Goal: Contribute content: Add original content to the website for others to see

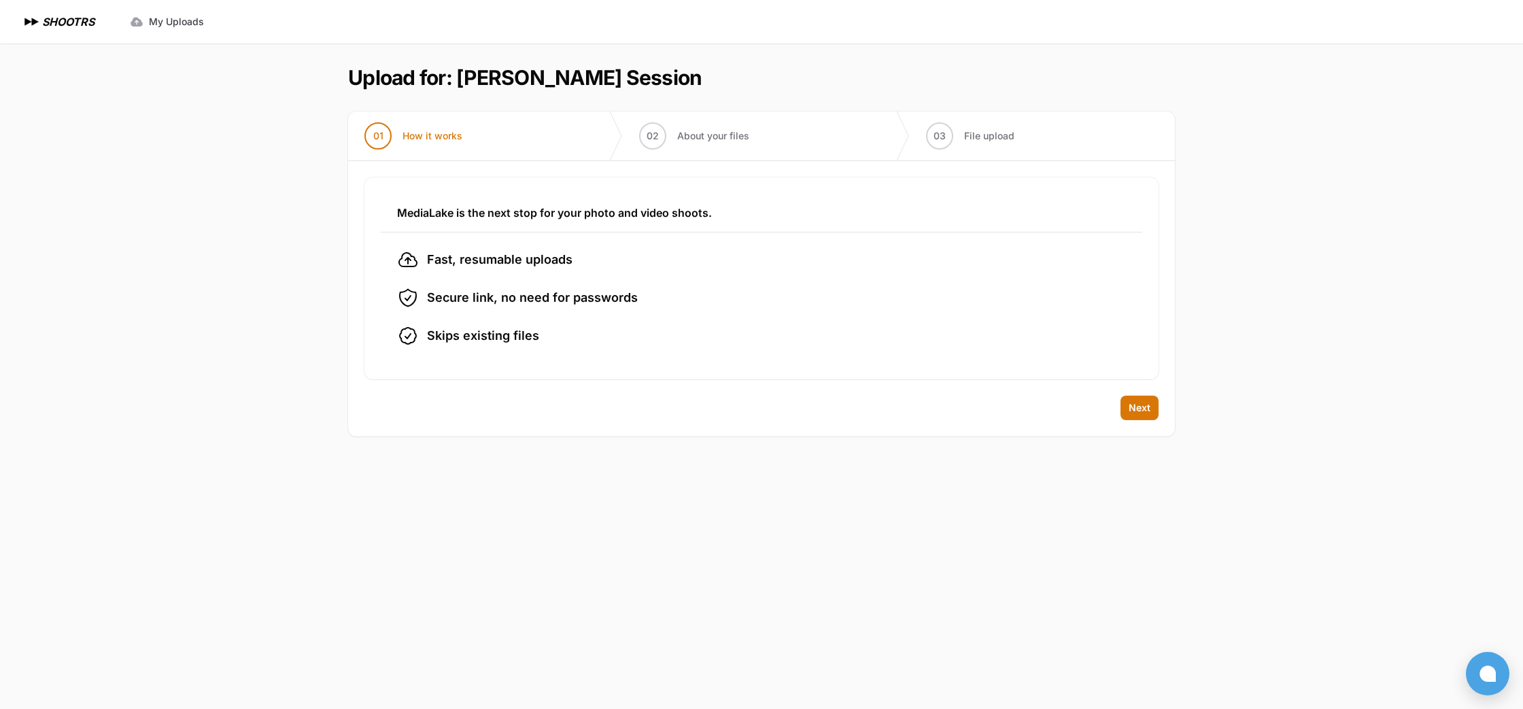
click at [71, 22] on h1 "SHOOTRS" at bounding box center [68, 22] width 52 height 16
click at [1145, 411] on span "Next" at bounding box center [1139, 408] width 22 height 14
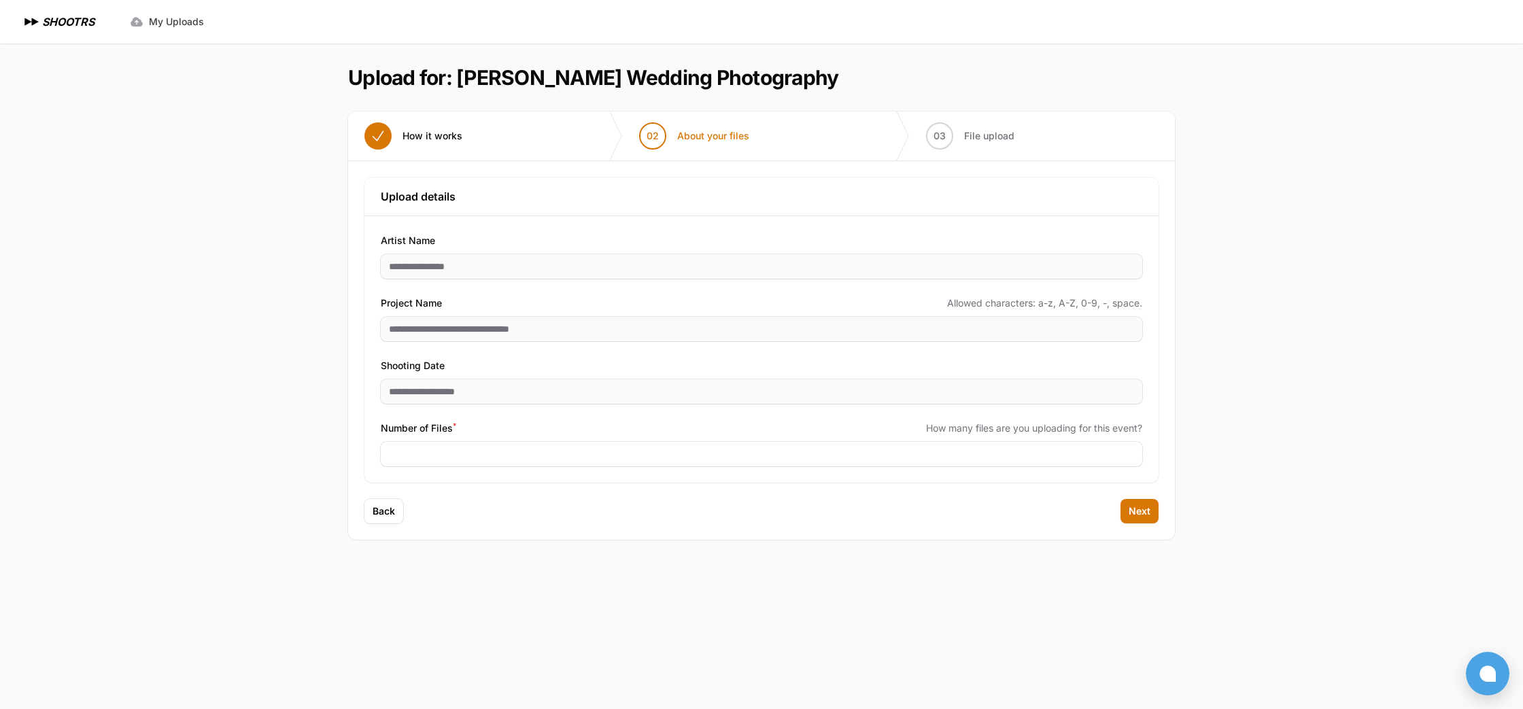
click at [63, 20] on h1 "SHOOTRS" at bounding box center [68, 22] width 52 height 16
